Goal: Use online tool/utility: Utilize a website feature to perform a specific function

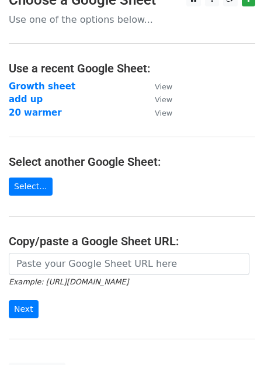
scroll to position [19, 0]
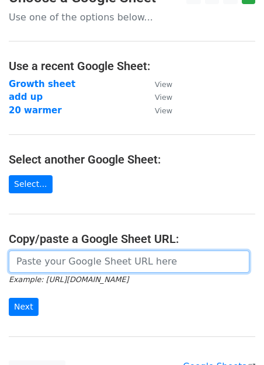
click at [51, 253] on input "url" at bounding box center [129, 262] width 241 height 22
paste input "https://docs.google.com/spreadsheets/d/18V_kaBEJg1_wlJ-tGQ5F2kOJHUUB-0q_U-Vyt53…"
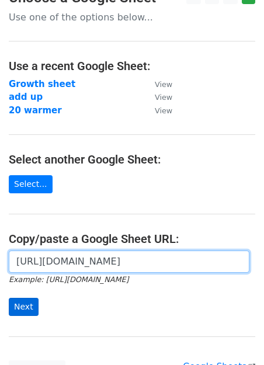
type input "https://docs.google.com/spreadsheets/d/18V_kaBEJg1_wlJ-tGQ5F2kOJHUUB-0q_U-Vyt53…"
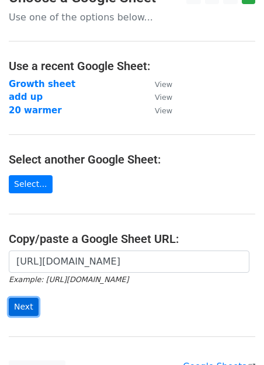
click at [25, 304] on input "Next" at bounding box center [24, 307] width 30 height 18
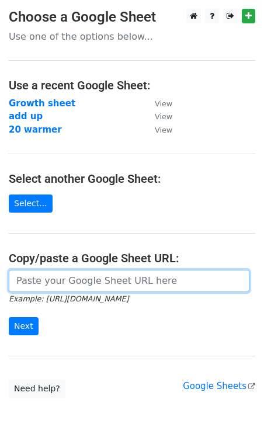
click at [54, 277] on input "url" at bounding box center [129, 281] width 241 height 22
paste input "https://docs.google.com/spreadsheets/d/18V_kaBEJg1_wlJ-tGQ5F2kOJHUUB-0q_U-Vyt53…"
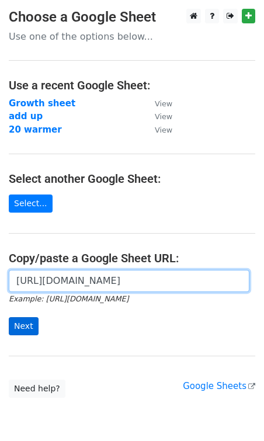
type input "https://docs.google.com/spreadsheets/d/18V_kaBEJg1_wlJ-tGQ5F2kOJHUUB-0q_U-Vyt53…"
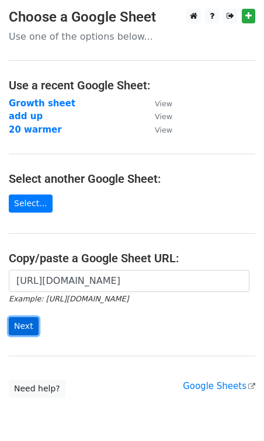
click at [25, 326] on input "Next" at bounding box center [24, 326] width 30 height 18
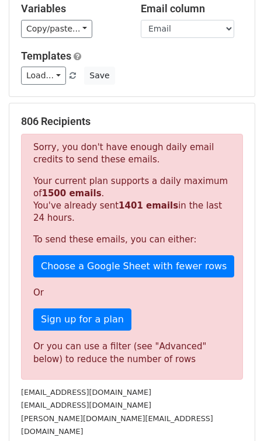
scroll to position [74, 0]
